Goal: Information Seeking & Learning: Find specific fact

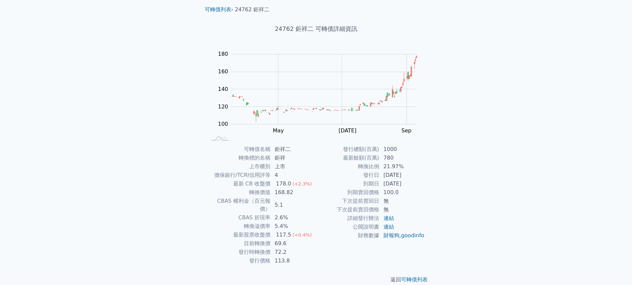
scroll to position [22, 0]
click at [394, 225] on link "連結" at bounding box center [388, 225] width 11 height 6
drag, startPoint x: 289, startPoint y: 236, endPoint x: 272, endPoint y: 234, distance: 17.1
click at [272, 238] on td "69.6" at bounding box center [293, 242] width 45 height 9
click at [283, 246] on td "72.2" at bounding box center [293, 250] width 45 height 9
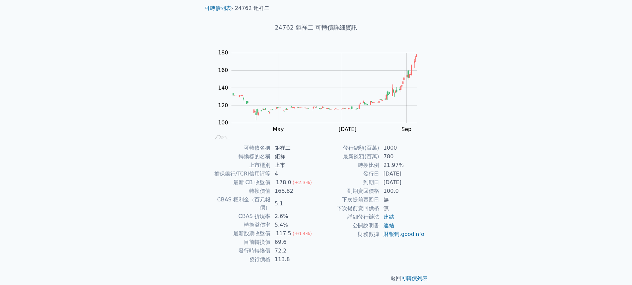
drag, startPoint x: 293, startPoint y: 244, endPoint x: 273, endPoint y: 243, distance: 19.3
click at [273, 246] on td "72.2" at bounding box center [293, 250] width 45 height 9
click at [289, 255] on td "113.8" at bounding box center [293, 259] width 45 height 9
drag, startPoint x: 290, startPoint y: 253, endPoint x: 277, endPoint y: 252, distance: 13.3
click at [277, 255] on td "113.8" at bounding box center [293, 259] width 45 height 9
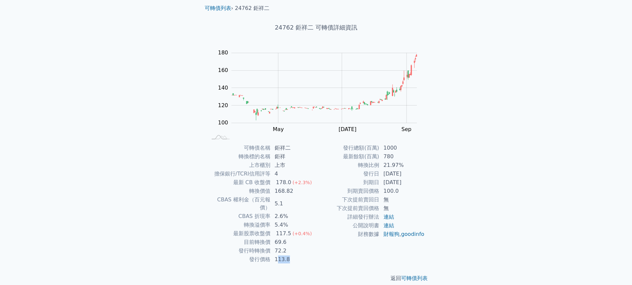
click at [300, 255] on td "113.8" at bounding box center [293, 259] width 45 height 9
click at [296, 255] on td "113.8" at bounding box center [293, 259] width 45 height 9
drag, startPoint x: 284, startPoint y: 251, endPoint x: 270, endPoint y: 251, distance: 13.3
click at [270, 255] on tr "發行價格 113.8" at bounding box center [261, 259] width 109 height 9
click at [327, 237] on td "財務數據" at bounding box center [347, 234] width 63 height 9
